Goal: Entertainment & Leisure: Consume media (video, audio)

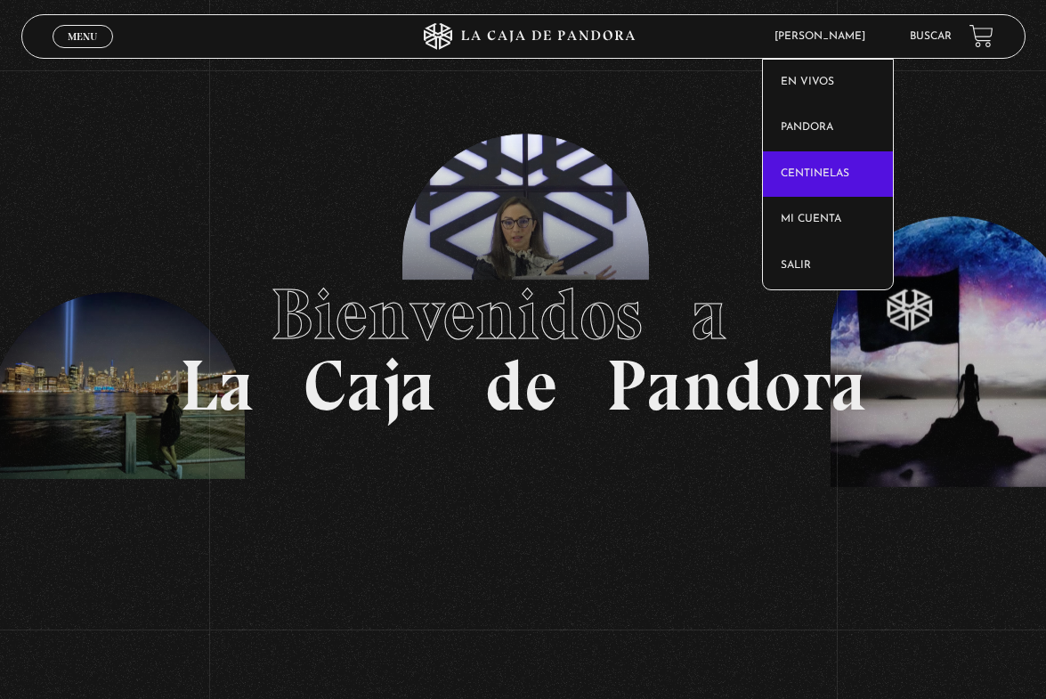
click at [827, 167] on link "Centinelas" at bounding box center [828, 174] width 130 height 46
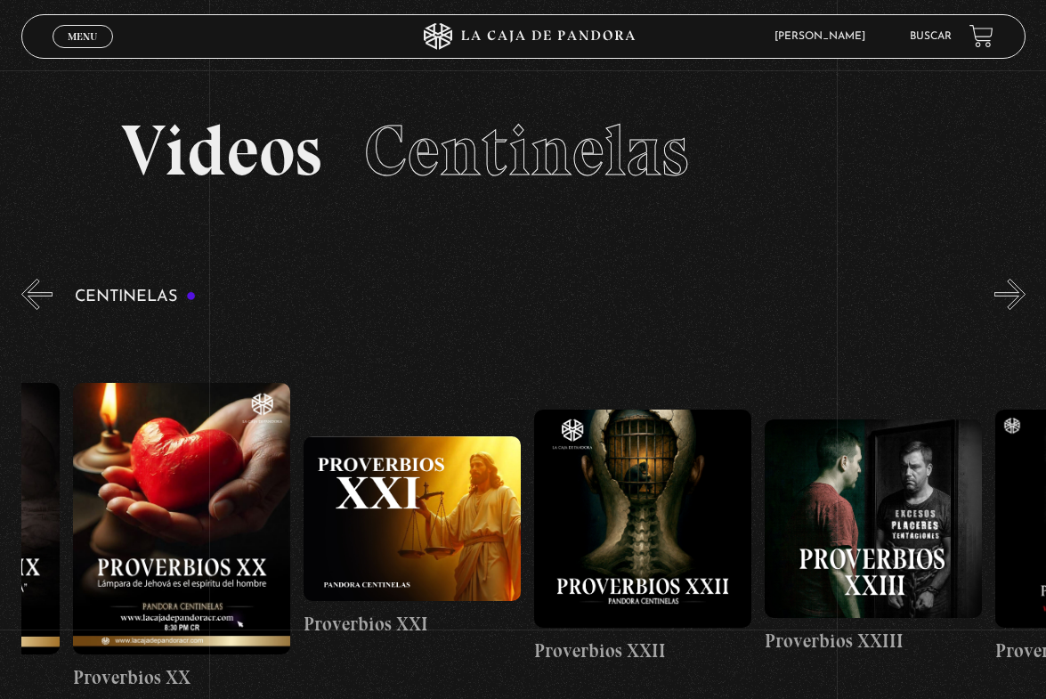
scroll to position [0, 5042]
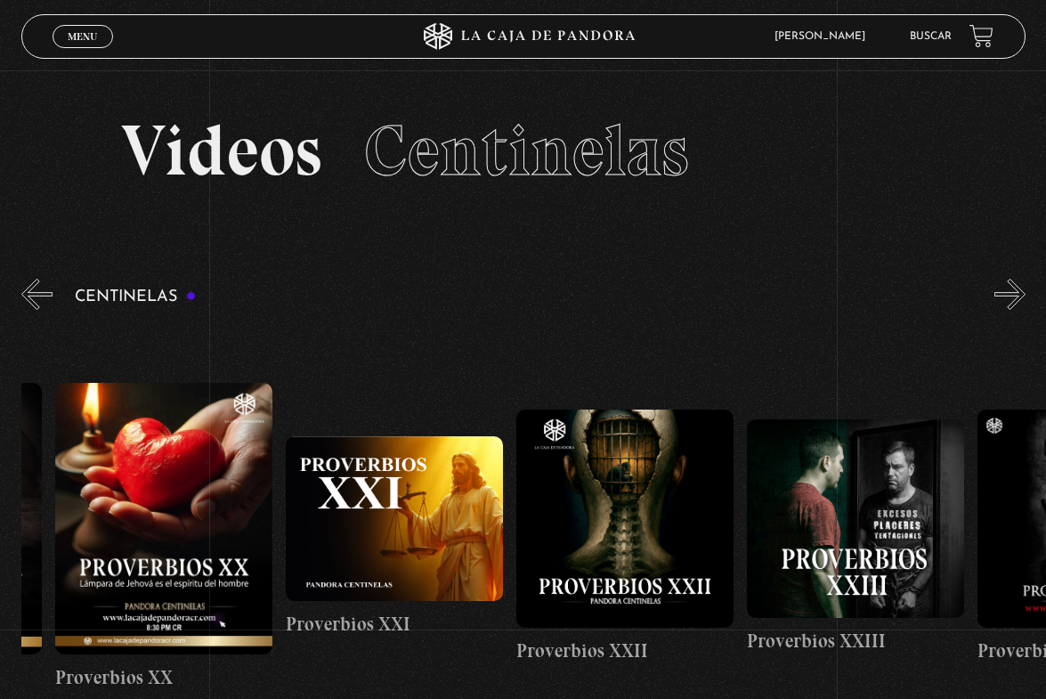
click at [876, 529] on figure at bounding box center [855, 518] width 217 height 199
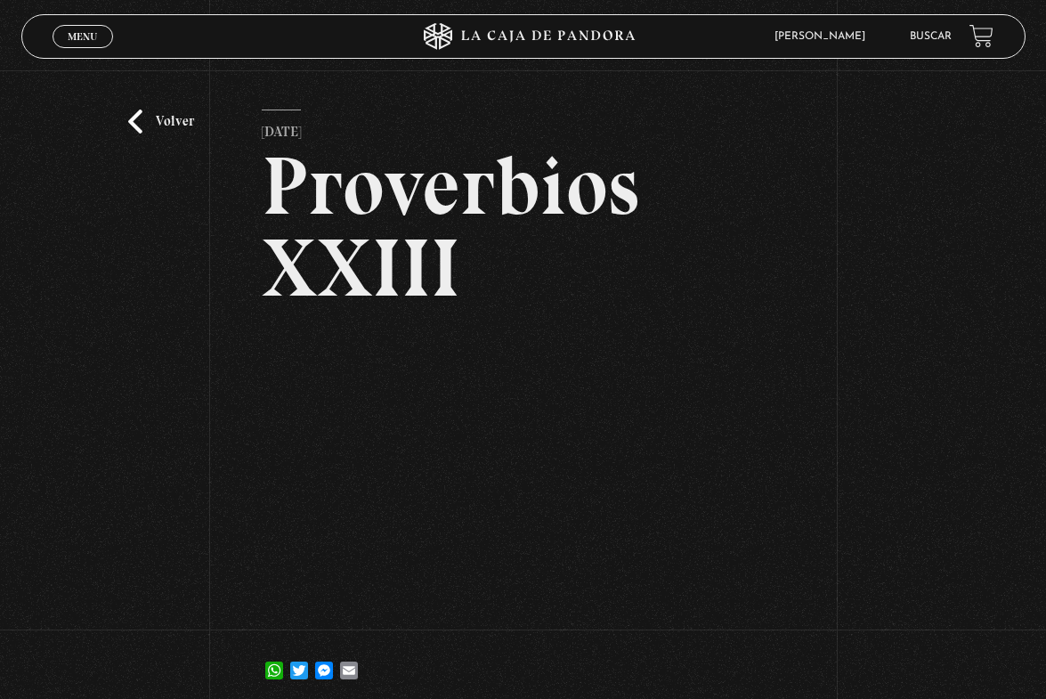
scroll to position [46, 0]
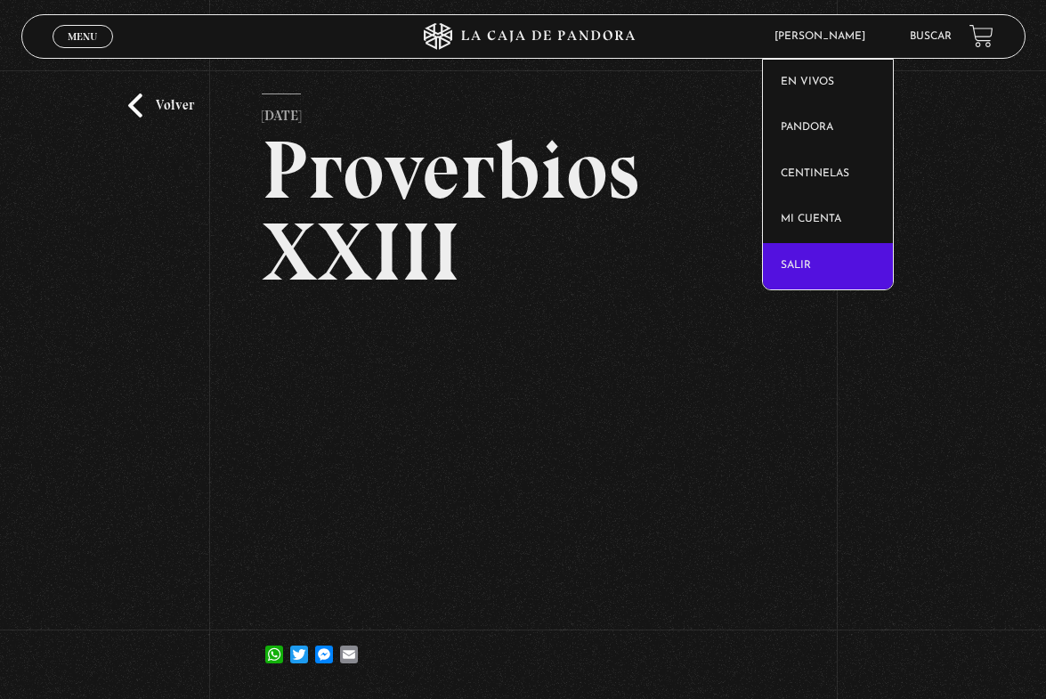
click at [801, 271] on link "Salir" at bounding box center [828, 266] width 130 height 46
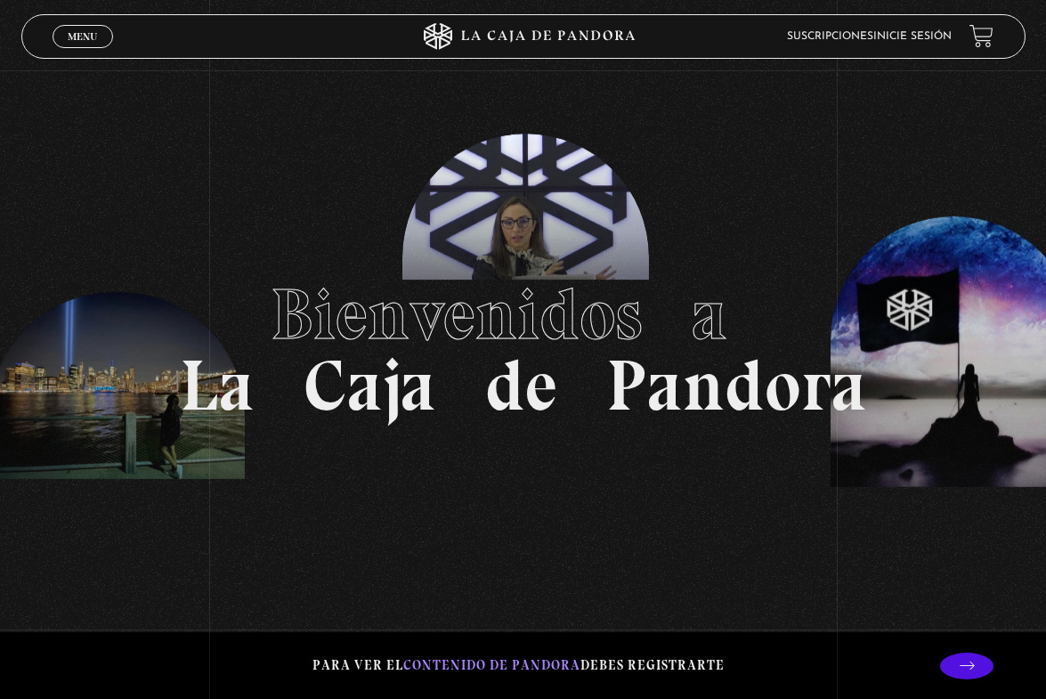
click at [929, 42] on link "Inicie sesión" at bounding box center [913, 36] width 78 height 11
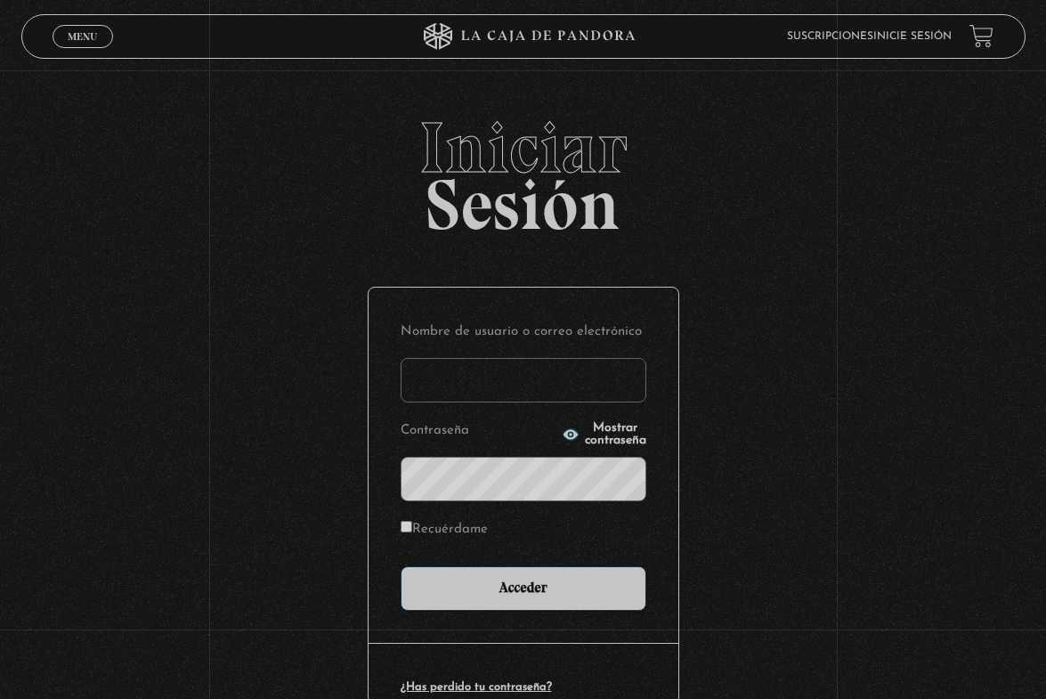
type input "mdarevalo2195@gmail.com"
click at [530, 588] on input "Acceder" at bounding box center [524, 588] width 246 height 45
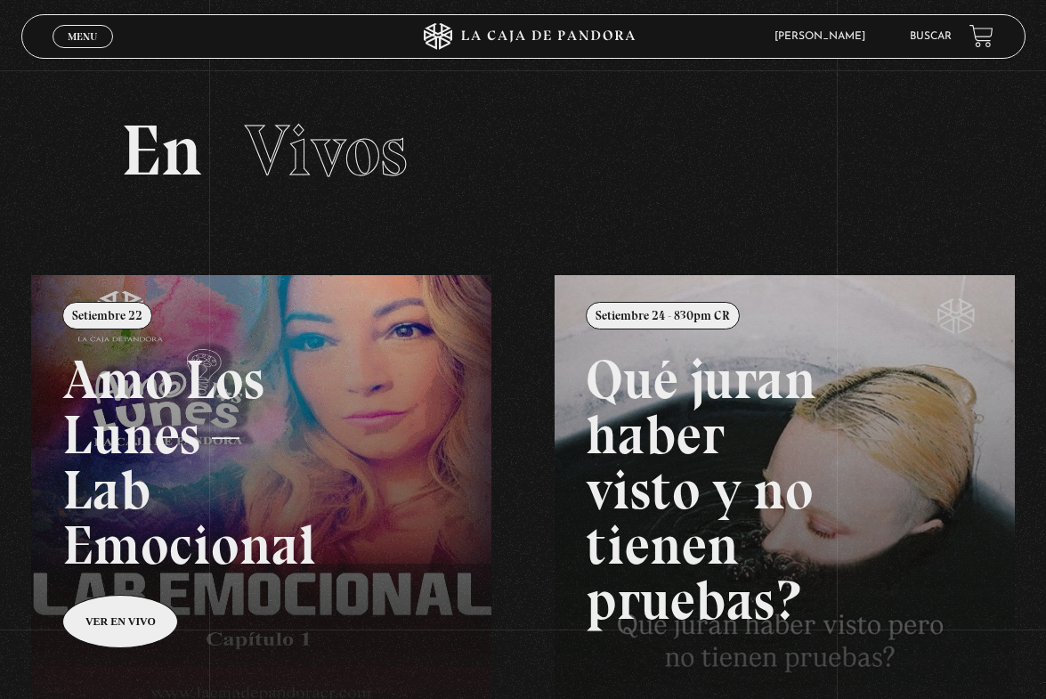
click at [85, 40] on span "Menu" at bounding box center [82, 36] width 29 height 11
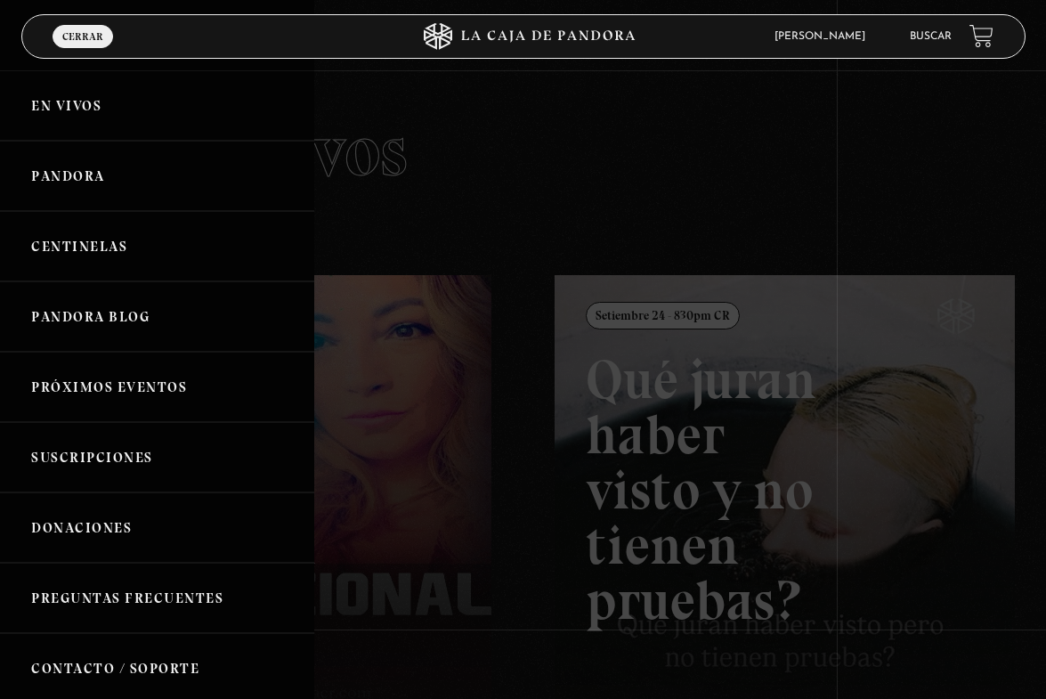
click at [110, 255] on link "Centinelas" at bounding box center [157, 246] width 314 height 70
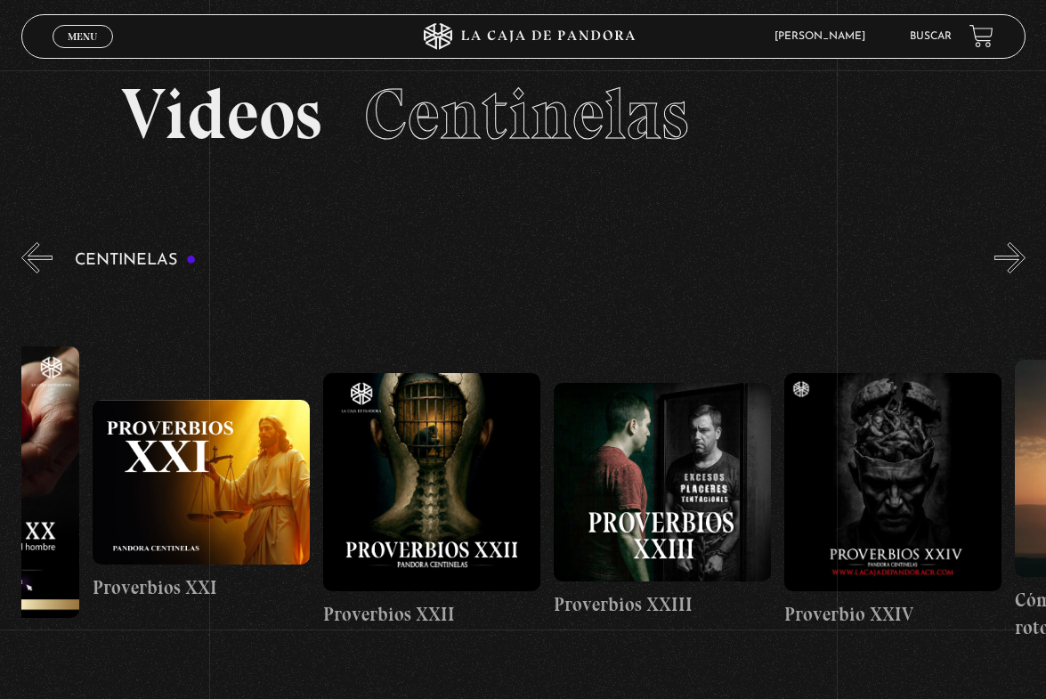
scroll to position [0, 5239]
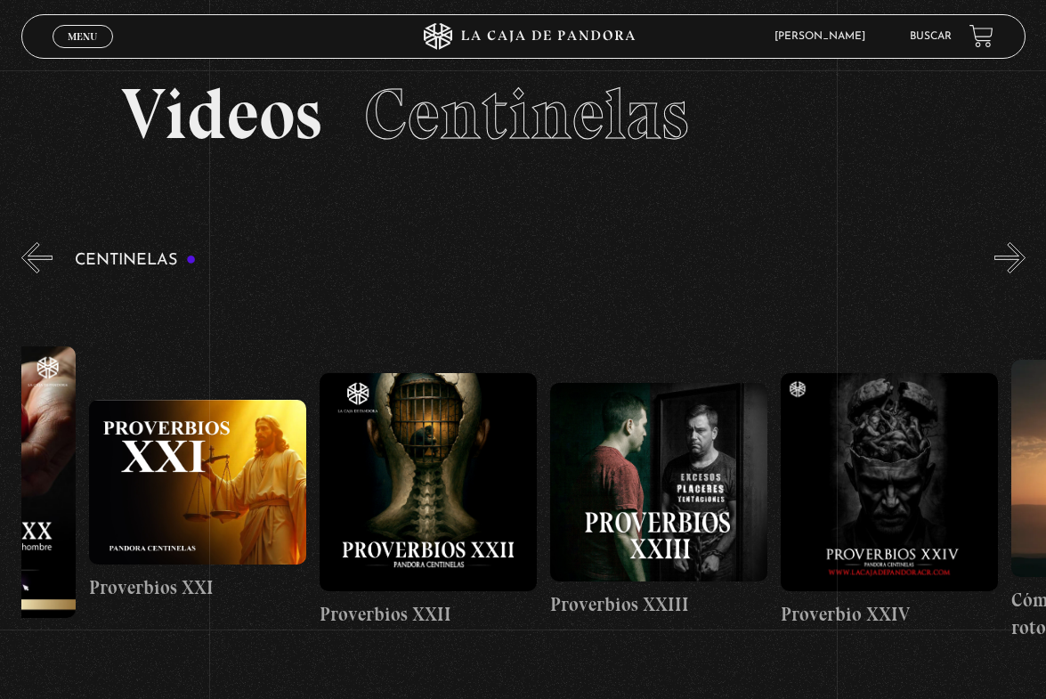
click at [662, 509] on figure at bounding box center [658, 482] width 217 height 199
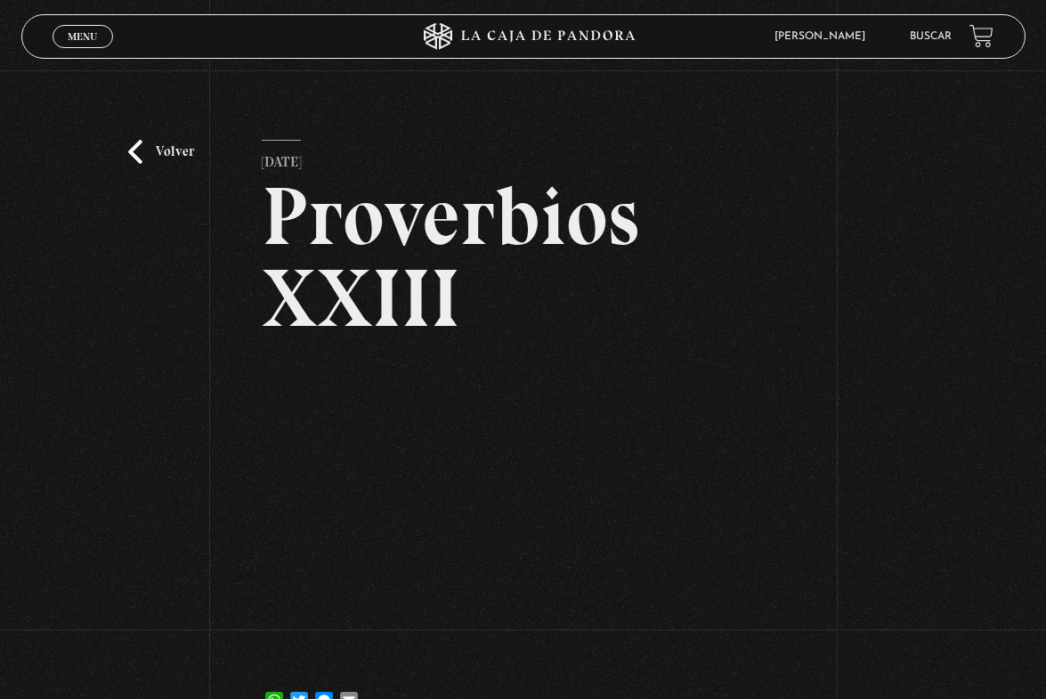
click at [166, 154] on link "Volver" at bounding box center [161, 152] width 66 height 24
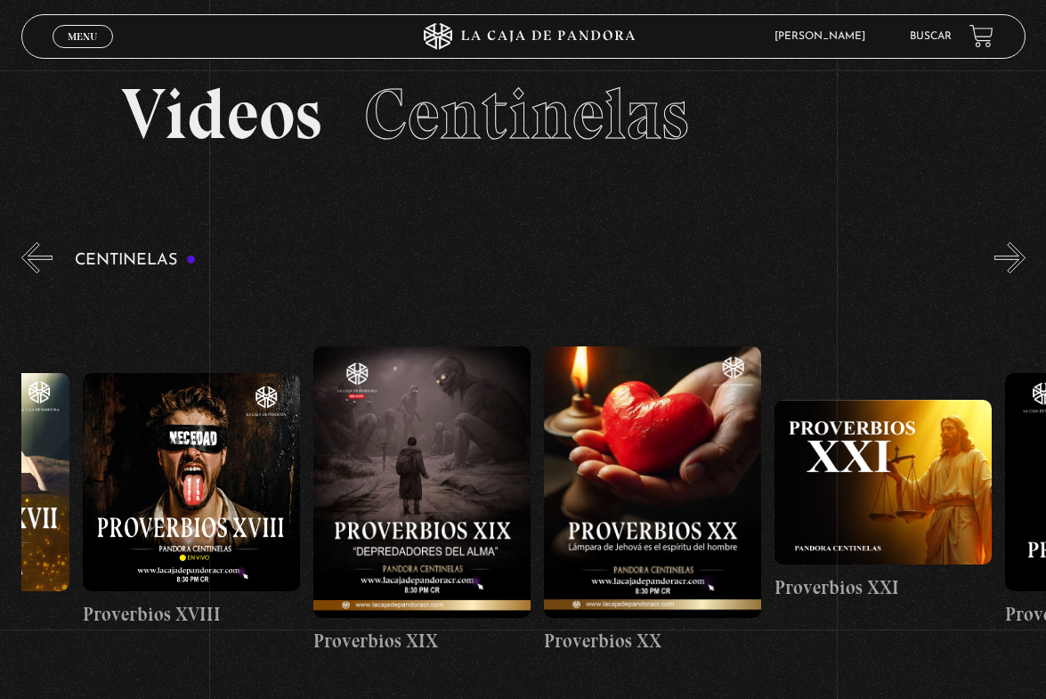
scroll to position [0, 4771]
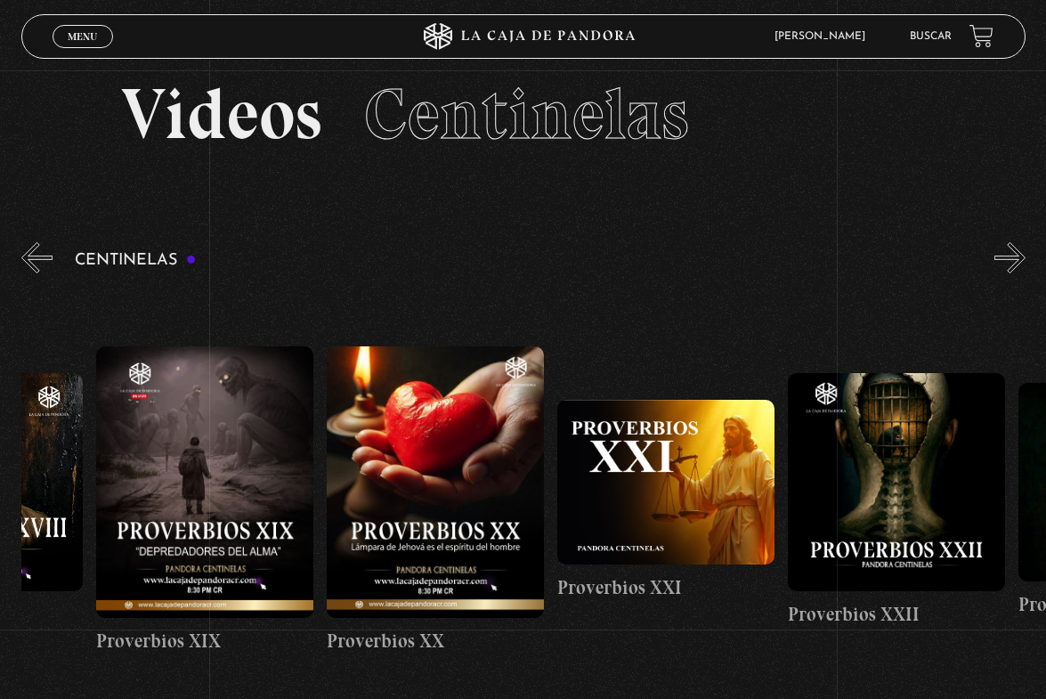
click at [430, 477] on figure at bounding box center [435, 482] width 217 height 272
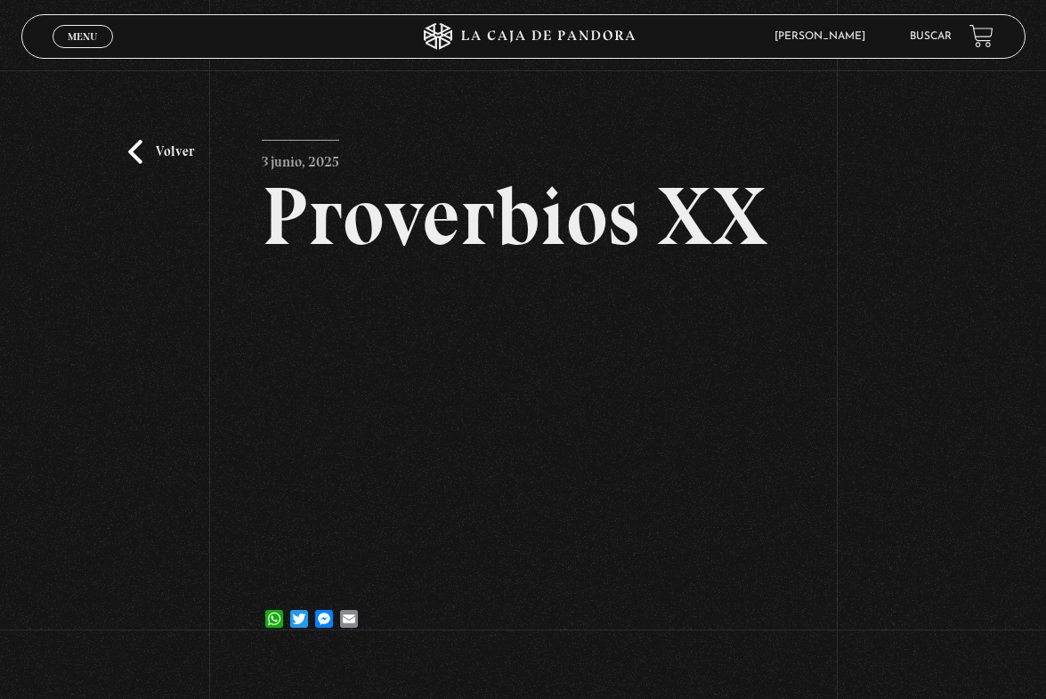
click at [725, 145] on article "3 junio, 2025 Proverbios XX WhatsApp Twitter Messenger Email" at bounding box center [523, 391] width 523 height 502
click at [194, 154] on link "Volver" at bounding box center [161, 152] width 66 height 24
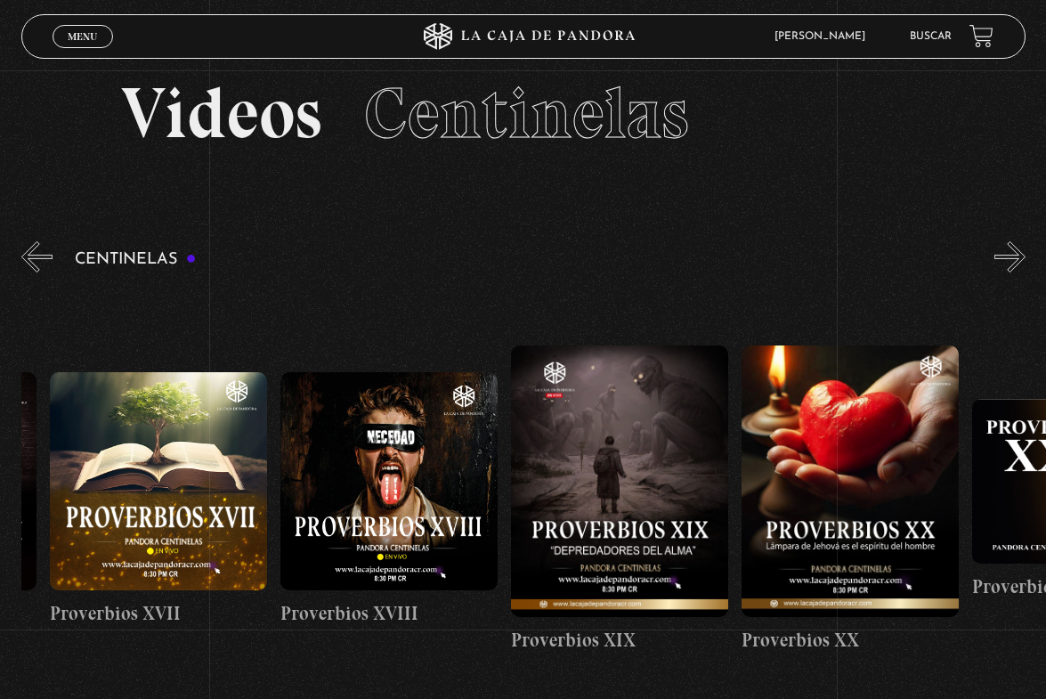
scroll to position [0, 4369]
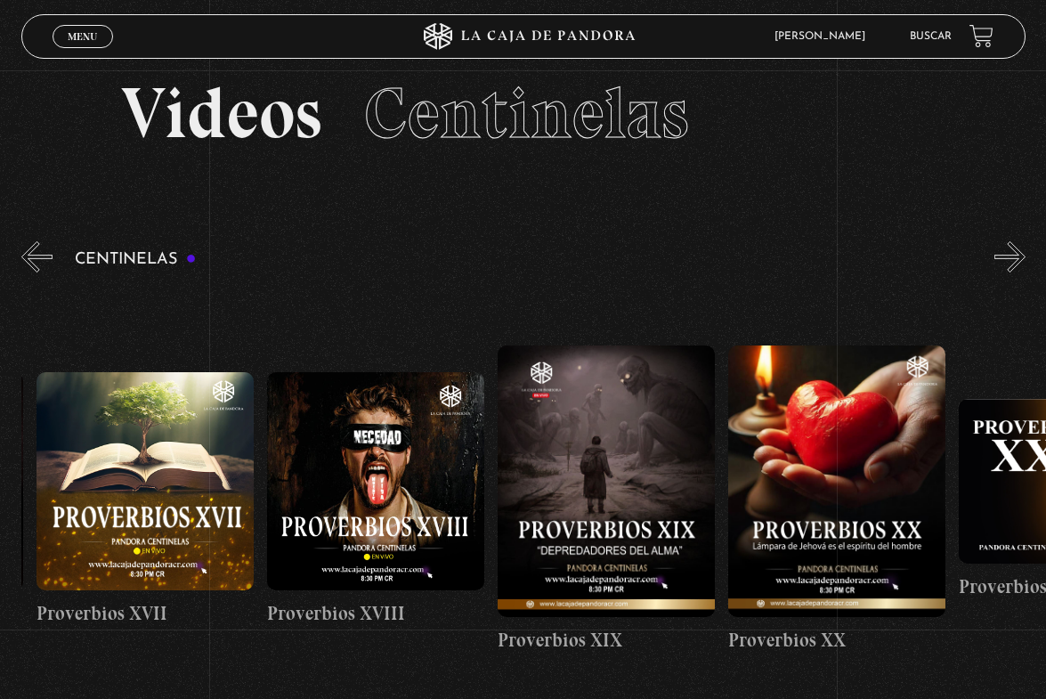
click at [801, 486] on figure at bounding box center [836, 482] width 217 height 272
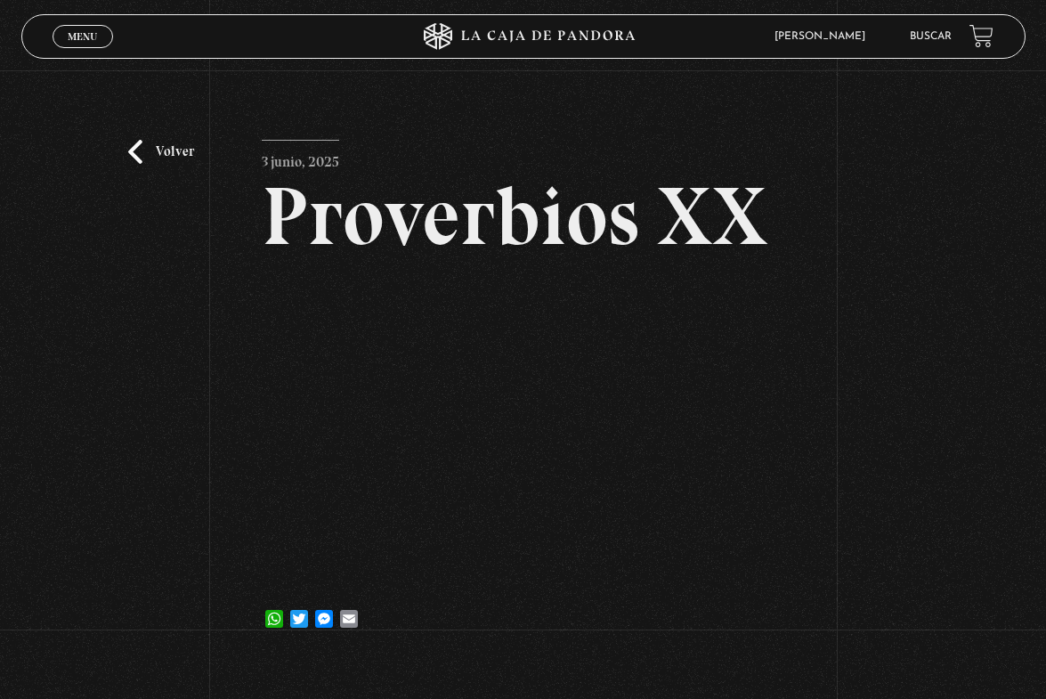
click at [465, 129] on div "Volver [DATE] Proverbios XX WhatsApp Twitter Messenger Email" at bounding box center [523, 365] width 1046 height 590
click at [147, 173] on div "Volver [DATE] Proverbios XX WhatsApp Twitter Messenger Email" at bounding box center [523, 365] width 1046 height 590
click at [159, 159] on link "Volver" at bounding box center [161, 152] width 66 height 24
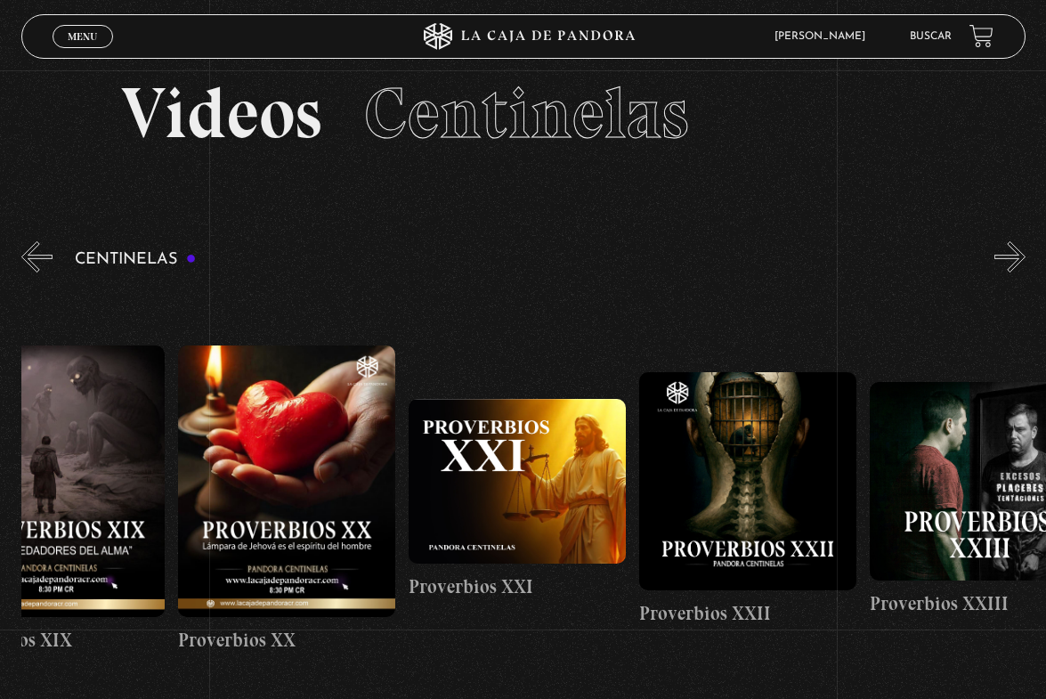
scroll to position [0, 4918]
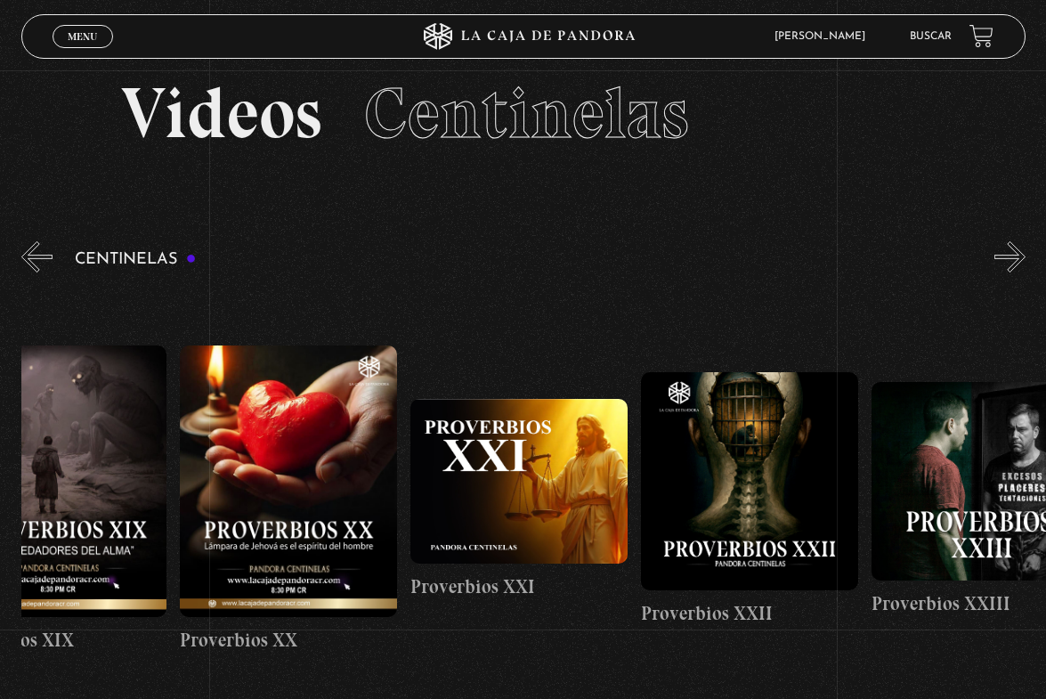
click at [763, 473] on figure at bounding box center [749, 480] width 217 height 217
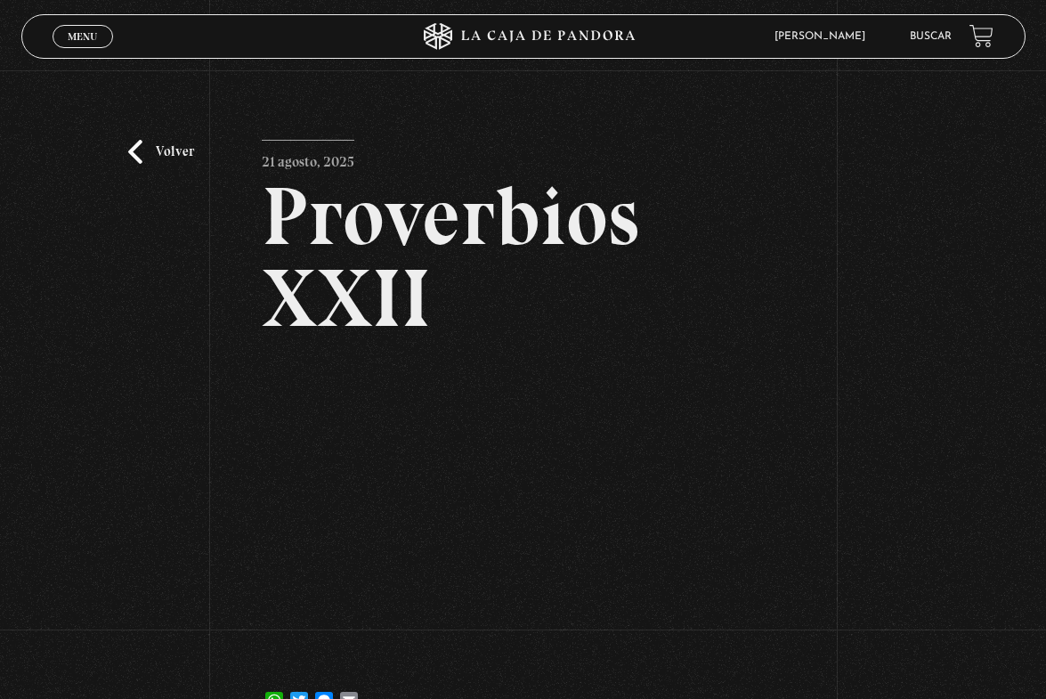
click at [765, 302] on h2 "Proverbios XXII" at bounding box center [523, 257] width 523 height 164
